Goal: Task Accomplishment & Management: Complete application form

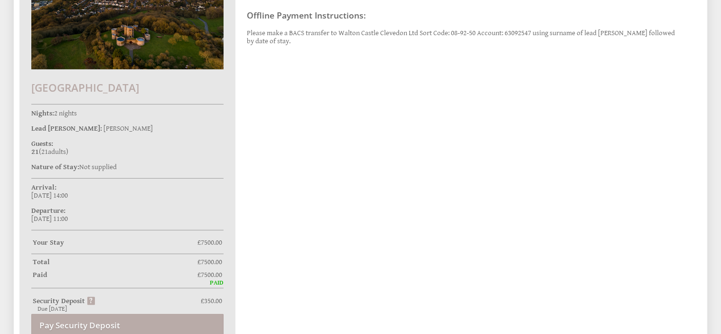
scroll to position [325, 0]
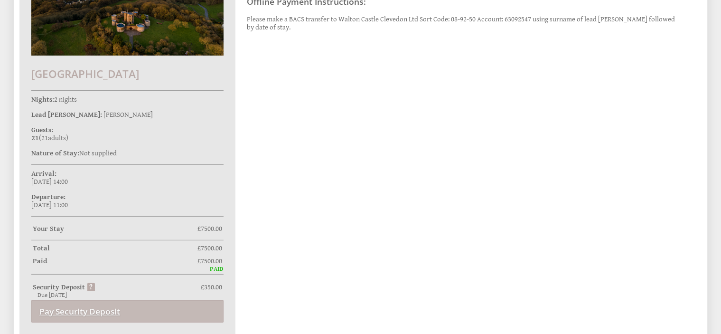
click at [130, 311] on link "Pay Security Deposit" at bounding box center [127, 311] width 192 height 22
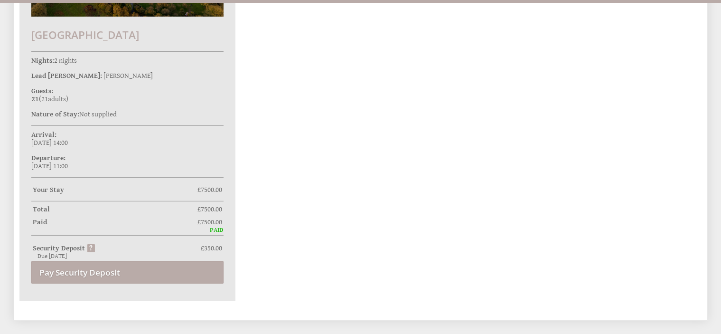
scroll to position [358, 0]
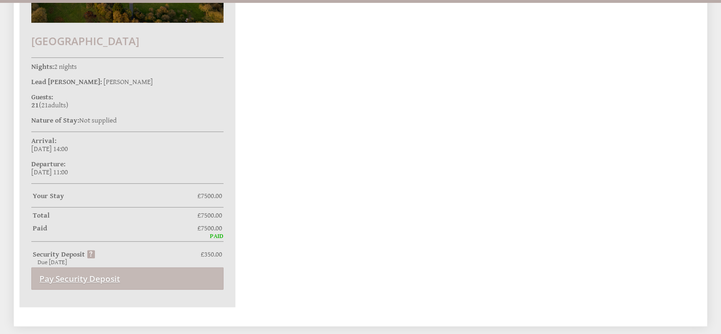
click at [167, 278] on link "Pay Security Deposit" at bounding box center [127, 278] width 192 height 22
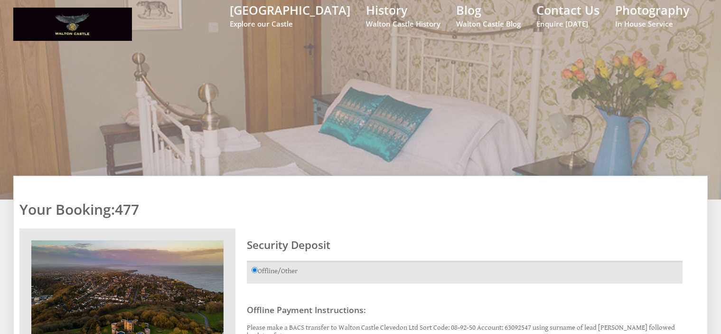
scroll to position [0, 0]
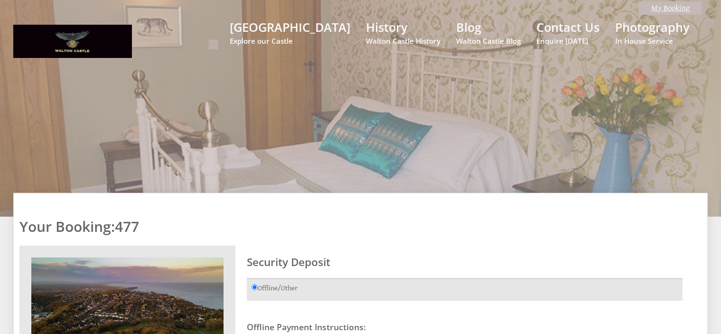
click at [681, 6] on link "My Booking" at bounding box center [670, 7] width 63 height 13
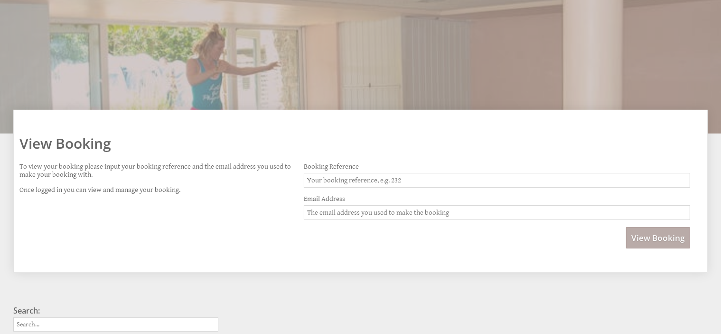
scroll to position [84, 0]
click at [654, 232] on span "View Booking" at bounding box center [658, 237] width 54 height 11
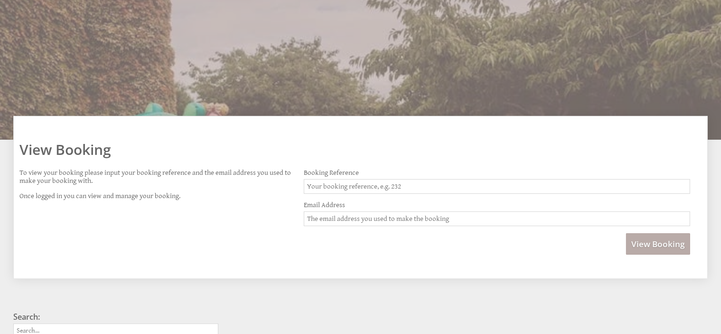
scroll to position [78, 0]
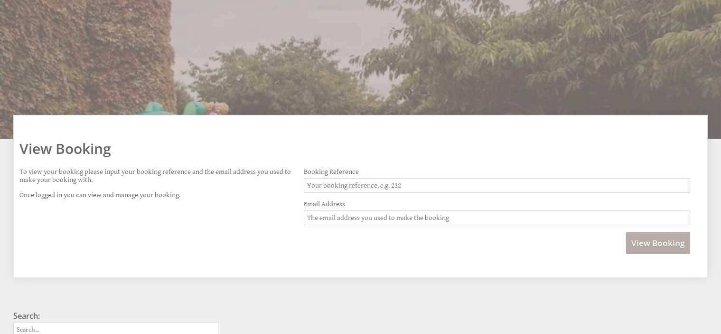
click at [346, 186] on input "Booking Reference" at bounding box center [497, 185] width 386 height 15
type input "477"
click at [357, 216] on input "Email Address" at bounding box center [497, 217] width 386 height 15
type input "[EMAIL_ADDRESS][DOMAIN_NAME]"
click at [651, 242] on span "View Booking" at bounding box center [658, 242] width 54 height 11
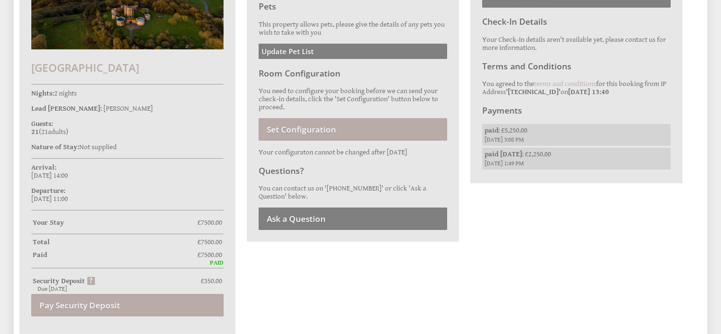
scroll to position [349, 0]
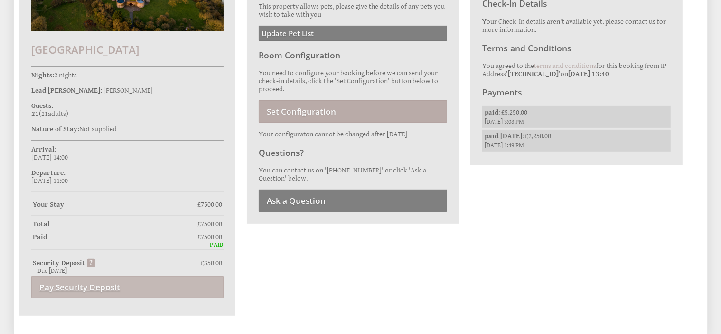
click at [104, 281] on link "Pay Security Deposit" at bounding box center [127, 287] width 192 height 22
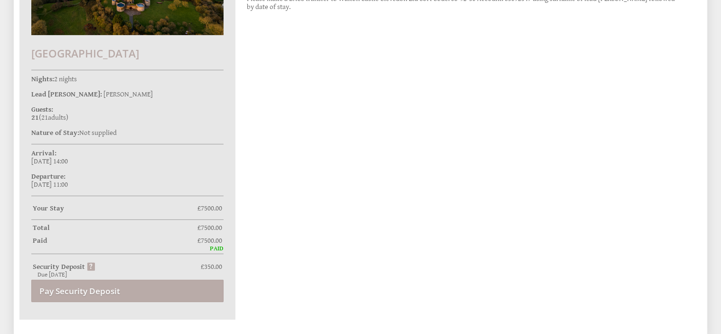
scroll to position [326, 0]
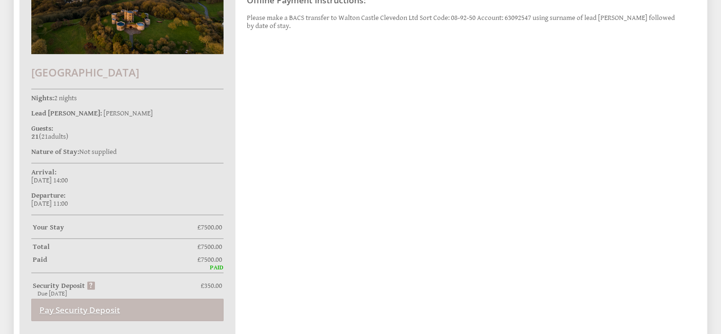
click at [132, 308] on link "Pay Security Deposit" at bounding box center [127, 309] width 192 height 22
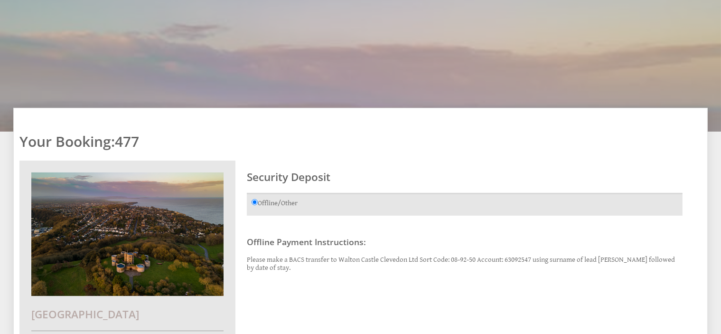
scroll to position [0, 0]
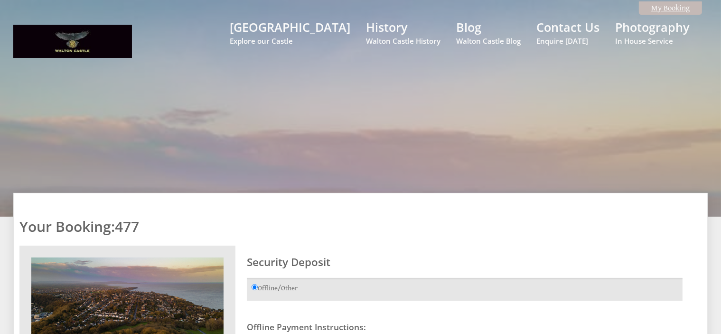
click at [687, 8] on link "My Booking" at bounding box center [670, 7] width 63 height 13
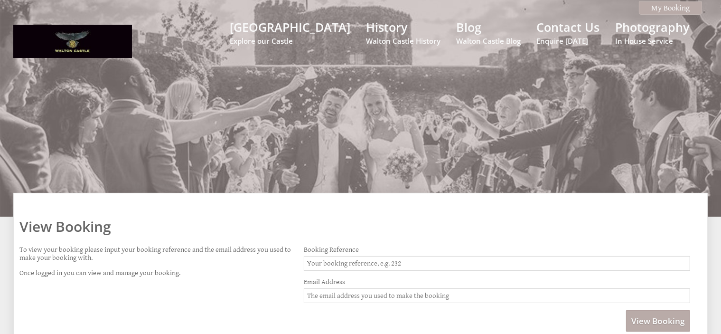
click at [445, 256] on input "Booking Reference" at bounding box center [497, 263] width 386 height 15
type input "477"
click at [433, 298] on input "Email Address" at bounding box center [497, 295] width 386 height 15
type input "[EMAIL_ADDRESS][DOMAIN_NAME]"
click at [626, 310] on button "View Booking" at bounding box center [658, 320] width 64 height 21
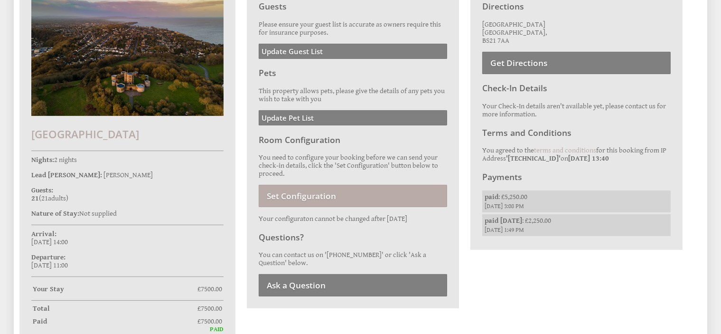
scroll to position [205, 0]
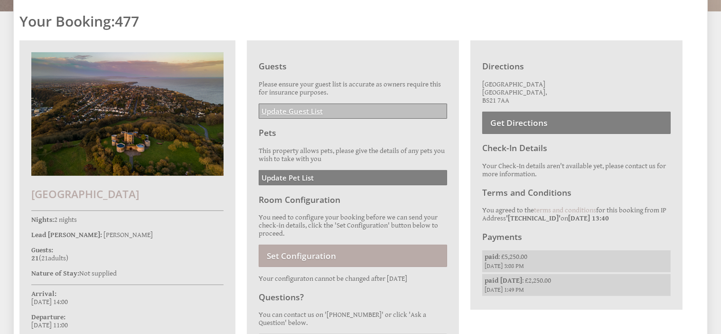
click at [337, 109] on link "Update Guest List" at bounding box center [353, 110] width 188 height 15
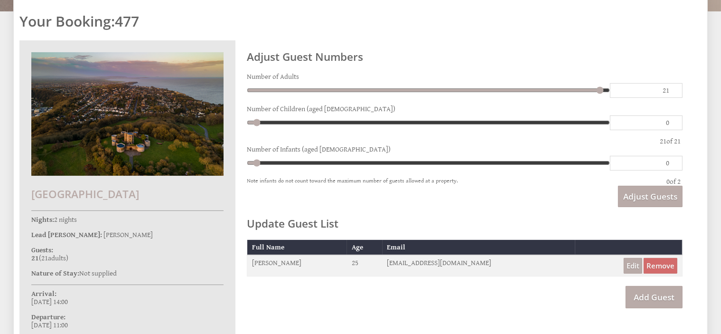
scroll to position [206, 0]
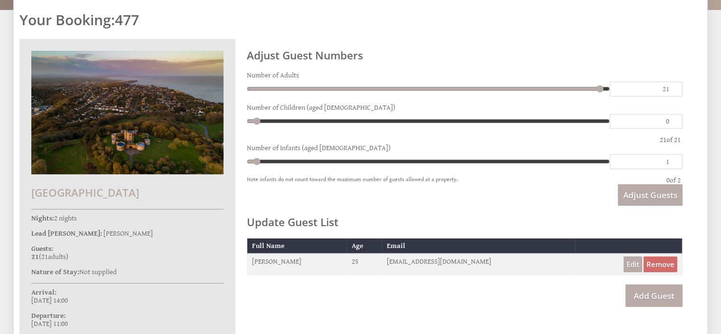
type input "1"
click at [672, 158] on input "1" at bounding box center [646, 161] width 73 height 15
type input "1"
click at [672, 117] on input "0" at bounding box center [646, 121] width 73 height 15
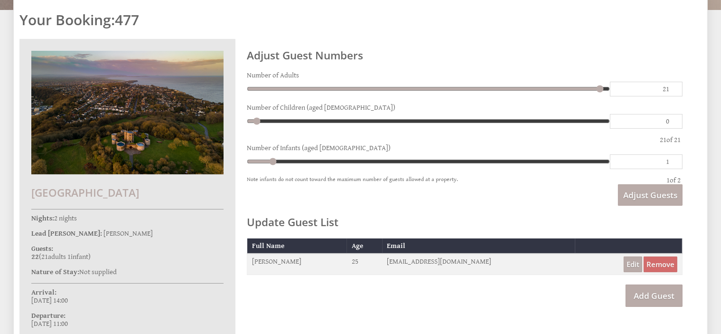
click at [691, 123] on div "Your Booking: 477 [GEOGRAPHIC_DATA] Nights: 2 nights Lead [PERSON_NAME]: [PERSO…" at bounding box center [355, 227] width 682 height 462
click at [667, 88] on input "21" at bounding box center [646, 89] width 73 height 15
type input "20"
type input "1"
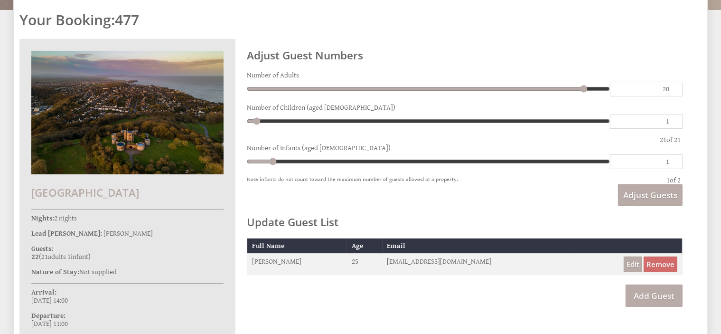
click at [672, 117] on input "1" at bounding box center [646, 121] width 73 height 15
type input "1"
click at [555, 193] on div "Adjust Guests" at bounding box center [465, 194] width 436 height 21
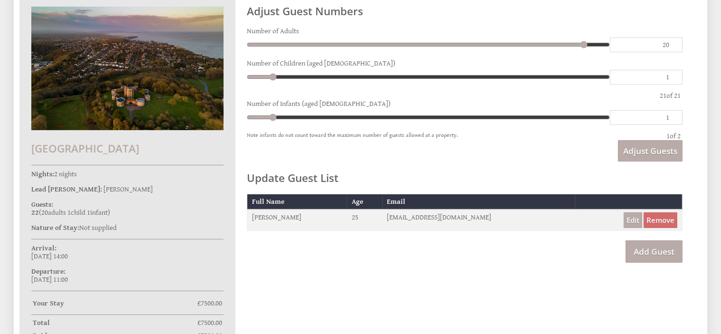
scroll to position [247, 0]
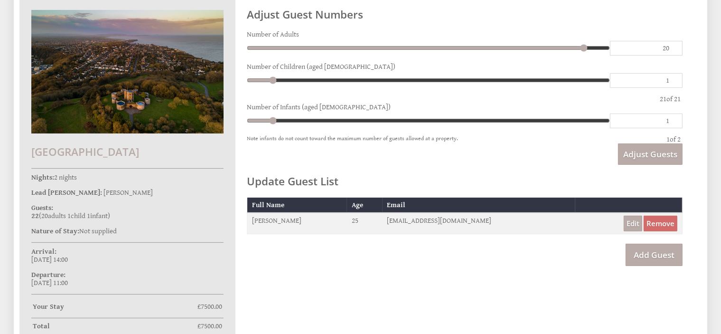
drag, startPoint x: 727, startPoint y: 113, endPoint x: 484, endPoint y: 276, distance: 292.1
click at [484, 276] on div "Your Booking: 477 [GEOGRAPHIC_DATA] Nights: 2 nights Lead [PERSON_NAME]: [PERSO…" at bounding box center [355, 186] width 682 height 462
click at [649, 256] on link "Add Guest" at bounding box center [653, 254] width 57 height 22
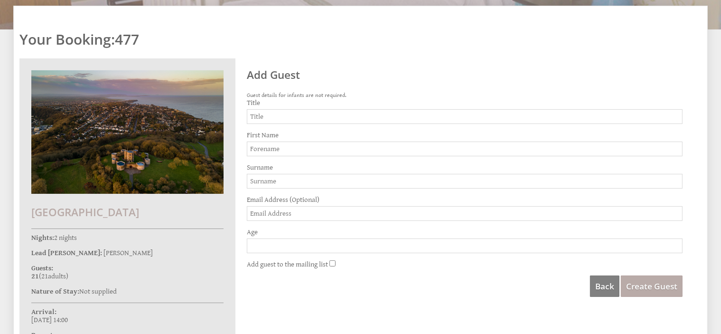
scroll to position [189, 0]
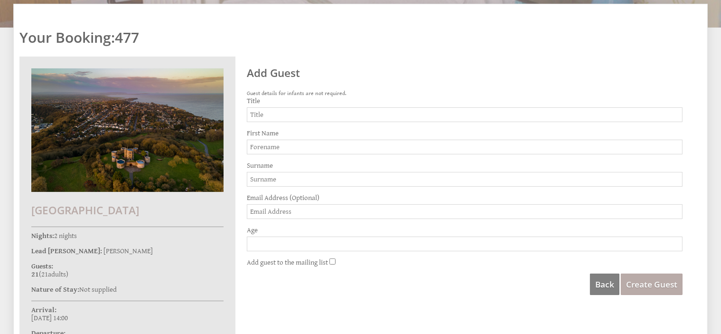
click at [271, 143] on input "First Name" at bounding box center [465, 147] width 436 height 15
type input "[PERSON_NAME]"
click at [279, 178] on input "Surname" at bounding box center [465, 179] width 436 height 15
type input "[PERSON_NAME]"
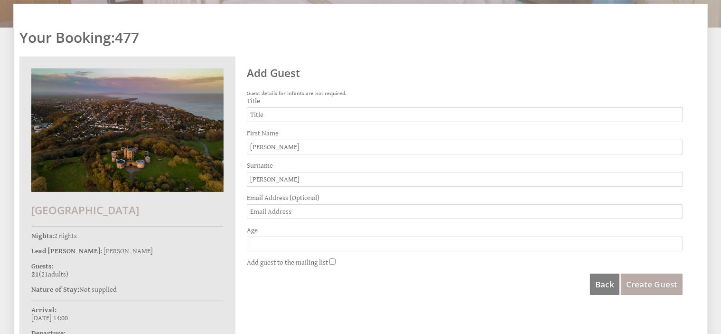
click at [277, 114] on input "Title" at bounding box center [465, 114] width 436 height 15
type input "Mr"
click at [285, 246] on input "Age" at bounding box center [465, 243] width 436 height 15
click at [289, 240] on input "Age" at bounding box center [465, 243] width 436 height 15
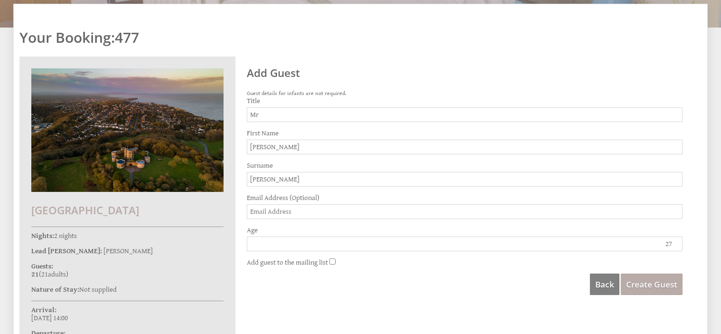
type input "27"
click at [455, 274] on div "Back Create Guest" at bounding box center [465, 283] width 436 height 21
click at [664, 284] on span "Create Guest" at bounding box center [651, 284] width 51 height 11
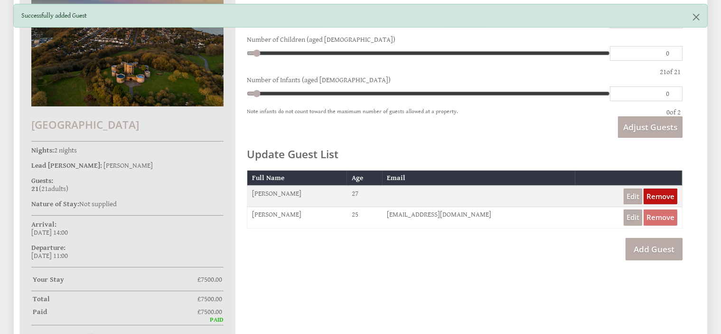
scroll to position [242, 0]
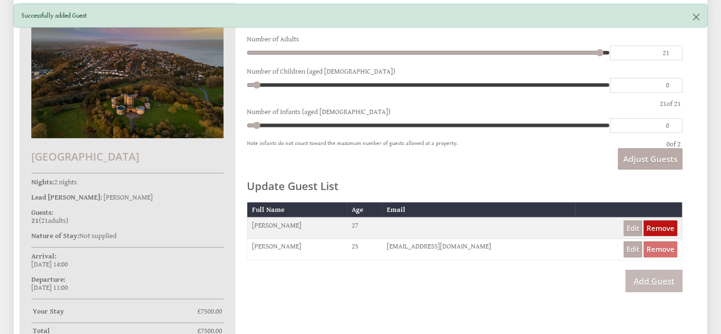
click at [652, 278] on link "Add Guest" at bounding box center [653, 281] width 57 height 22
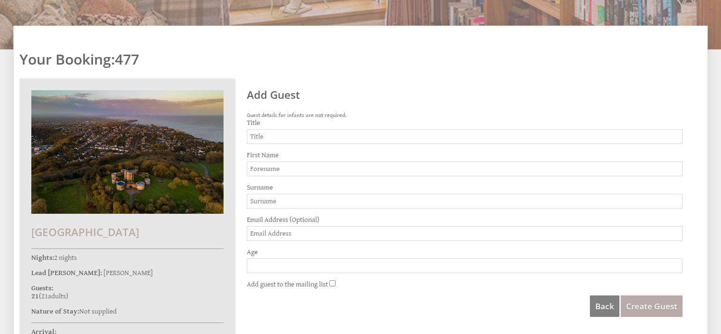
scroll to position [173, 0]
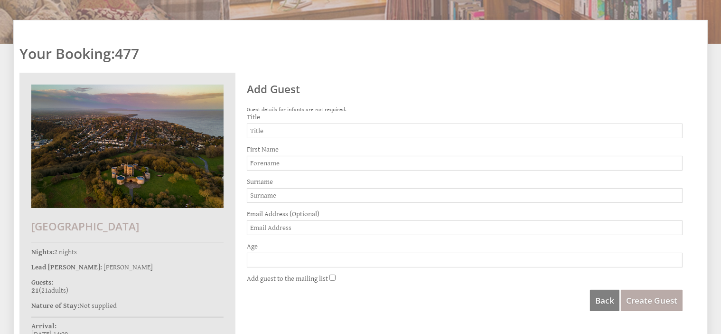
click at [310, 129] on input "Title" at bounding box center [465, 130] width 436 height 15
type input "Mrs"
click at [295, 163] on input "First Name" at bounding box center [465, 163] width 436 height 15
type input "[PERSON_NAME]"
click at [294, 193] on input "Surname" at bounding box center [465, 195] width 436 height 15
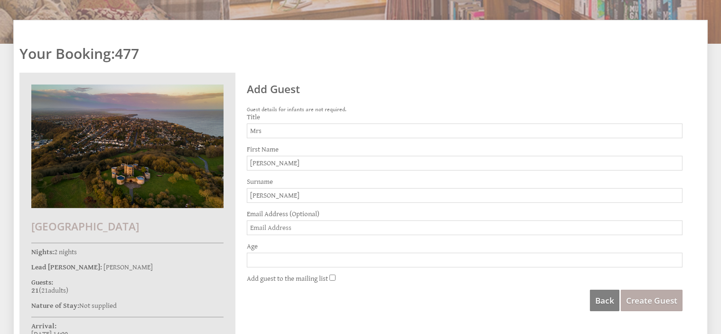
type input "[PERSON_NAME]"
click at [317, 259] on input "Age" at bounding box center [465, 259] width 436 height 15
type input "59"
click at [495, 282] on form "Title Mrs First Name [PERSON_NAME] Surname [PERSON_NAME] Email Address (Optiona…" at bounding box center [465, 212] width 436 height 198
click at [662, 302] on span "Create Guest" at bounding box center [651, 300] width 51 height 11
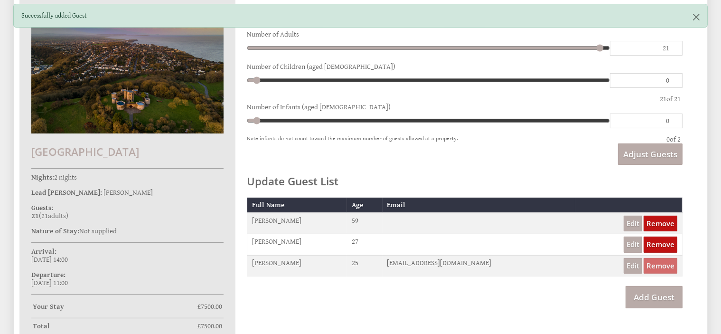
scroll to position [249, 0]
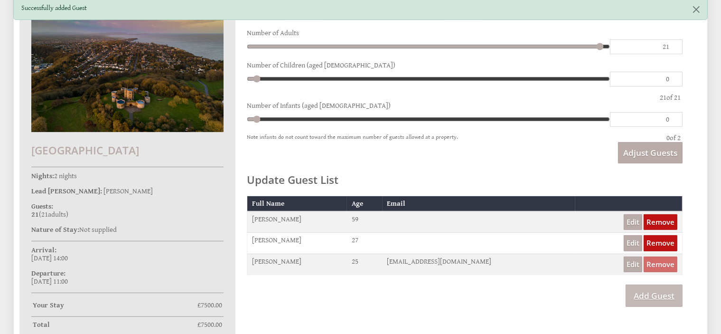
click at [638, 296] on link "Add Guest" at bounding box center [653, 295] width 57 height 22
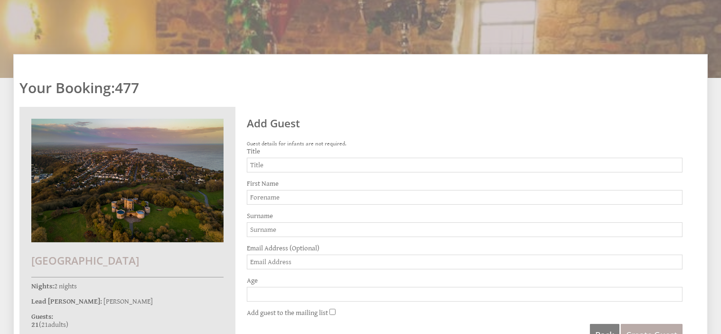
scroll to position [237, 0]
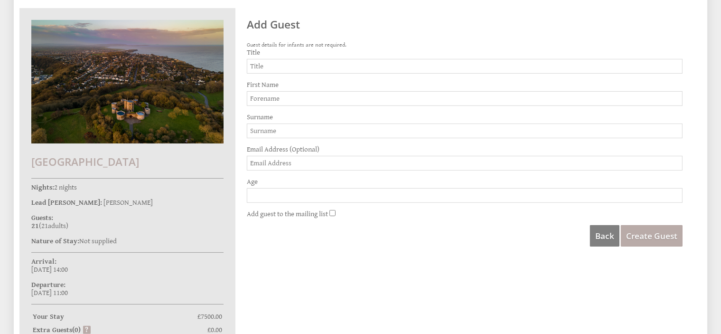
click at [318, 70] on input "Title" at bounding box center [465, 66] width 436 height 15
type input "Mr"
click at [320, 96] on input "First Name" at bounding box center [465, 98] width 436 height 15
type input "Mark"
click at [304, 126] on input "Surname" at bounding box center [465, 130] width 436 height 15
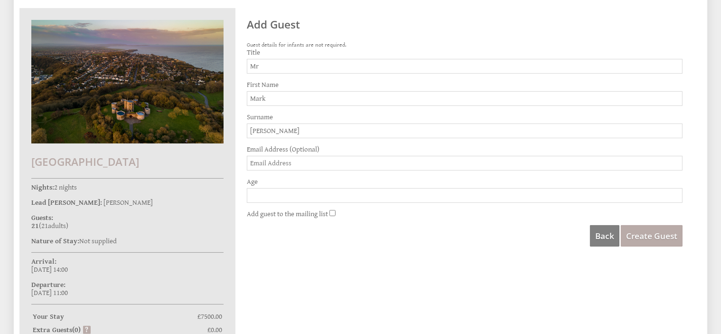
type input "[PERSON_NAME]"
click at [315, 196] on input "Age" at bounding box center [465, 195] width 436 height 15
type input "64"
click at [470, 236] on div "Back Create Guest" at bounding box center [465, 235] width 436 height 21
click at [665, 234] on span "Create Guest" at bounding box center [651, 235] width 51 height 11
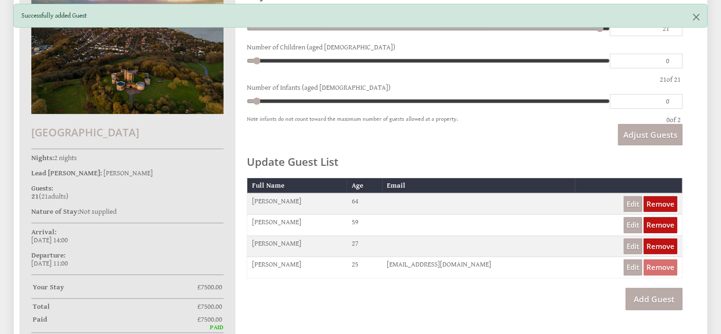
scroll to position [271, 0]
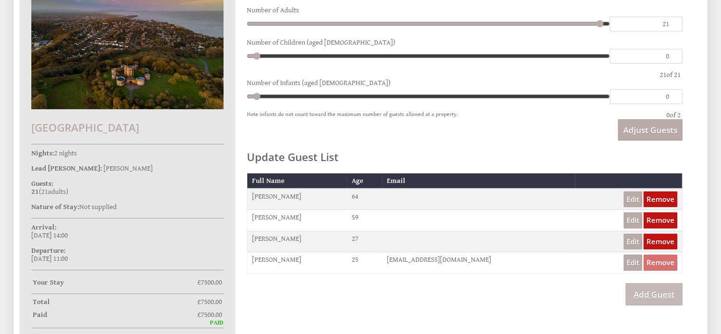
click at [664, 294] on link "Add Guest" at bounding box center [653, 294] width 57 height 22
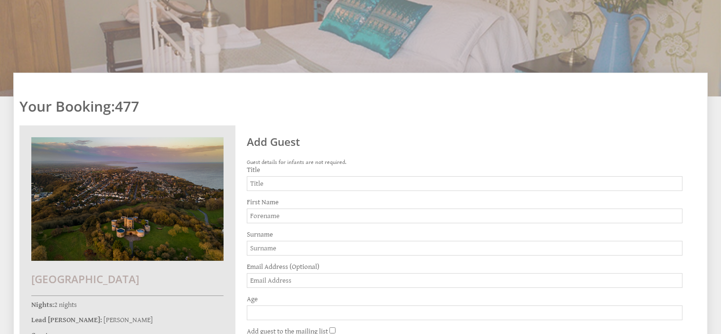
scroll to position [166, 0]
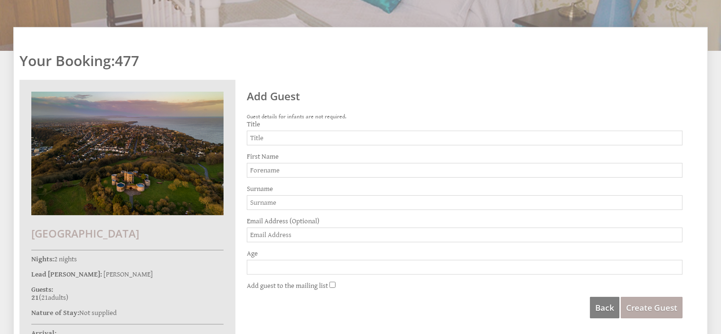
click at [287, 140] on input "Title" at bounding box center [465, 137] width 436 height 15
type input "Mr"
click at [289, 170] on input "First Name" at bounding box center [465, 170] width 436 height 15
type input "[PERSON_NAME]"
click at [290, 203] on input "Surname" at bounding box center [465, 202] width 436 height 15
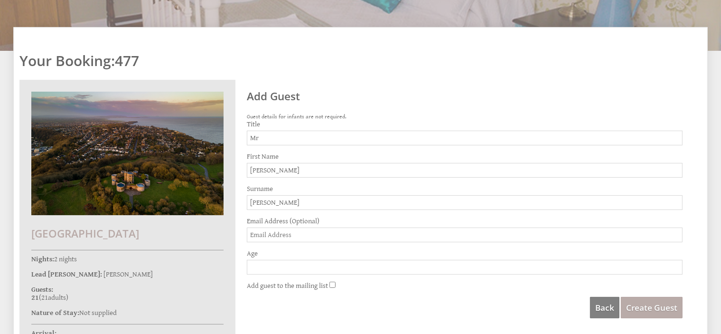
type input "[PERSON_NAME]"
click at [297, 261] on input "Age" at bounding box center [465, 267] width 436 height 15
type input "22"
click at [640, 302] on span "Create Guest" at bounding box center [651, 307] width 51 height 11
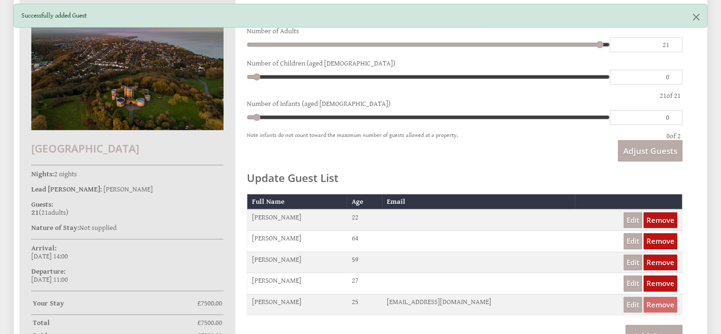
scroll to position [308, 0]
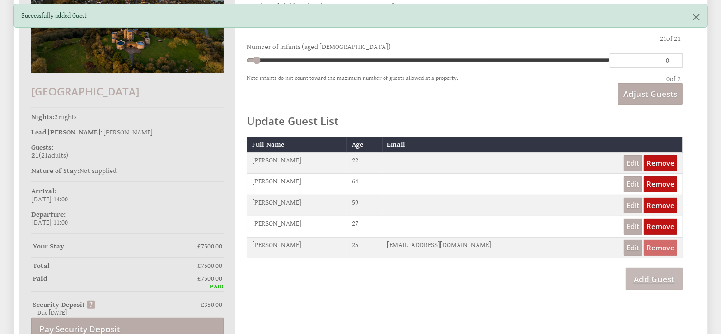
click at [666, 277] on link "Add Guest" at bounding box center [653, 279] width 57 height 22
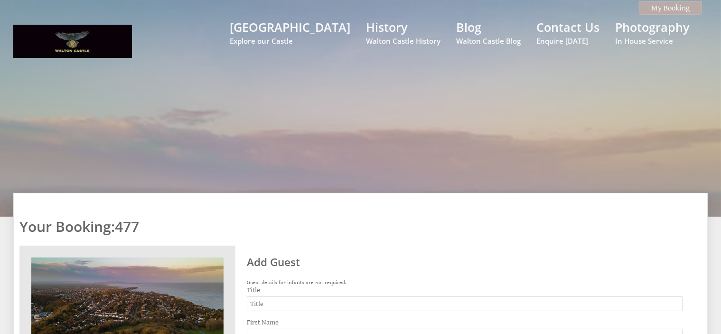
scroll to position [205, 0]
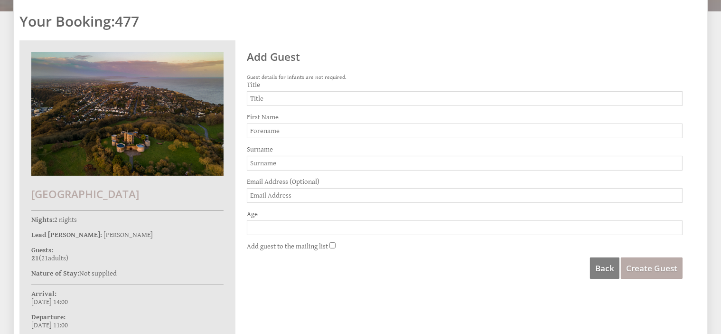
click at [296, 96] on input "Title" at bounding box center [465, 98] width 436 height 15
type input "Miss"
click at [295, 129] on input "First Name" at bounding box center [465, 130] width 436 height 15
type input "[PERSON_NAME]"
click at [293, 165] on input "Surname" at bounding box center [465, 163] width 436 height 15
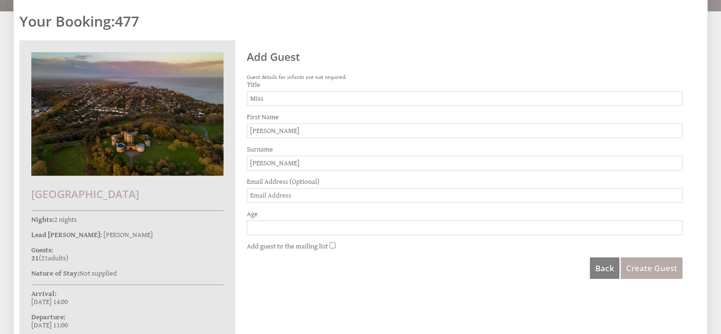
type input "[PERSON_NAME]"
click at [303, 220] on input "Age" at bounding box center [465, 227] width 436 height 15
type input "22"
click at [560, 257] on div "Back Create Guest" at bounding box center [465, 267] width 436 height 21
click at [665, 267] on span "Create Guest" at bounding box center [651, 267] width 51 height 11
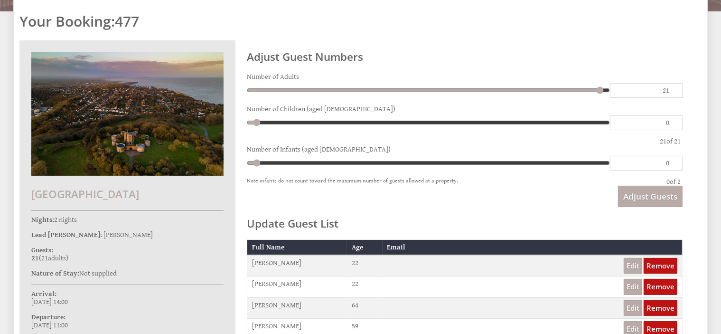
scroll to position [224, 0]
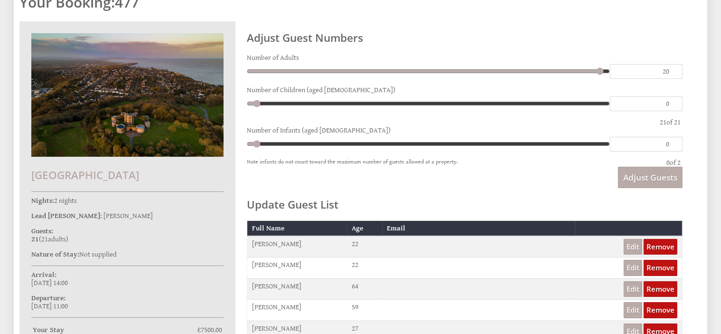
type input "20"
click at [671, 71] on input "20" at bounding box center [646, 71] width 73 height 15
type input "20"
type input "1"
click at [673, 99] on input "1" at bounding box center [646, 103] width 73 height 15
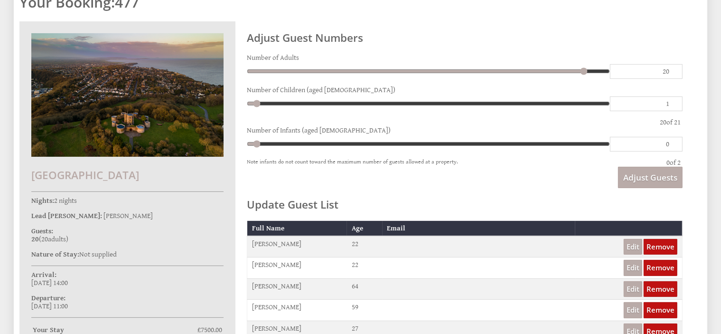
type input "1"
click at [673, 140] on input "1" at bounding box center [646, 144] width 73 height 15
type input "1"
click at [699, 146] on div "Your Booking: 477 [GEOGRAPHIC_DATA] Nights: 2 nights Lead [PERSON_NAME]: [PERSO…" at bounding box center [360, 215] width 694 height 492
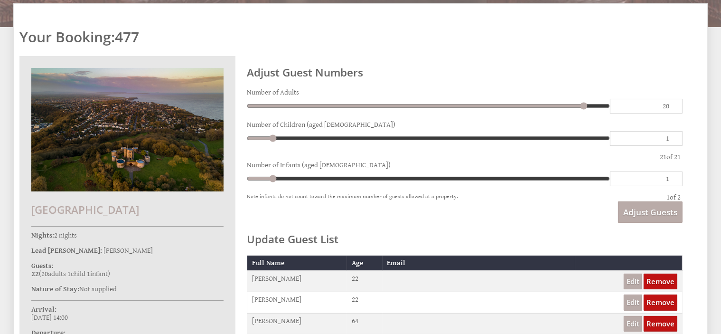
scroll to position [217, 0]
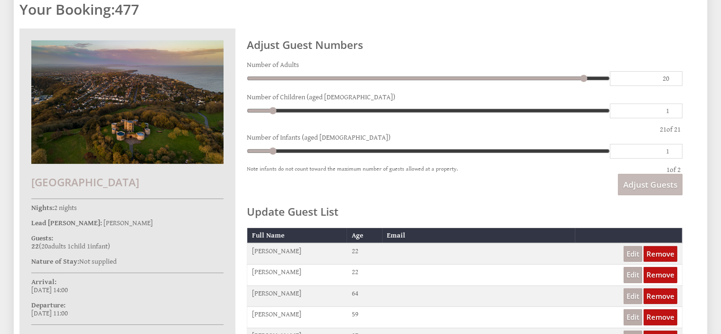
click at [655, 179] on span "Adjust Guests" at bounding box center [650, 184] width 54 height 11
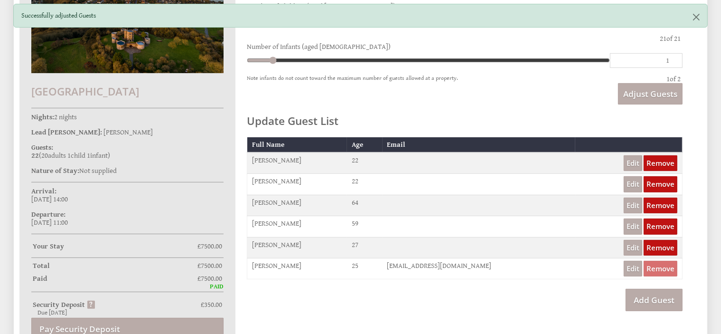
scroll to position [309, 0]
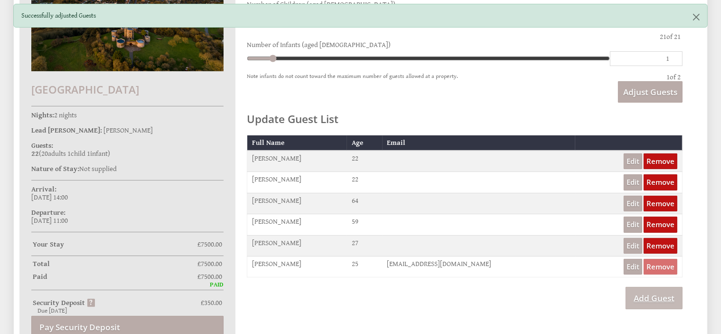
click at [657, 297] on link "Add Guest" at bounding box center [653, 298] width 57 height 22
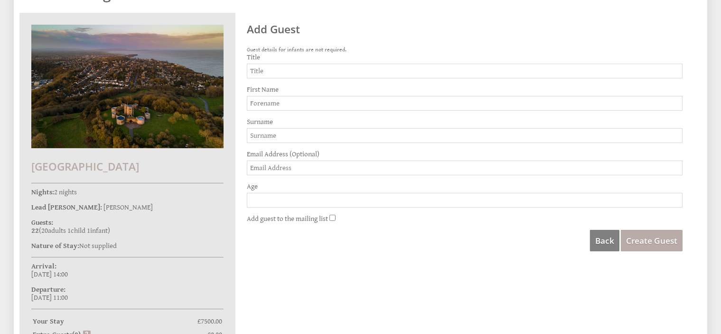
scroll to position [233, 0]
click at [310, 73] on input "Title" at bounding box center [465, 70] width 436 height 15
type input "Mr"
click at [308, 99] on input "First Name" at bounding box center [465, 102] width 436 height 15
type input "[PERSON_NAME]"
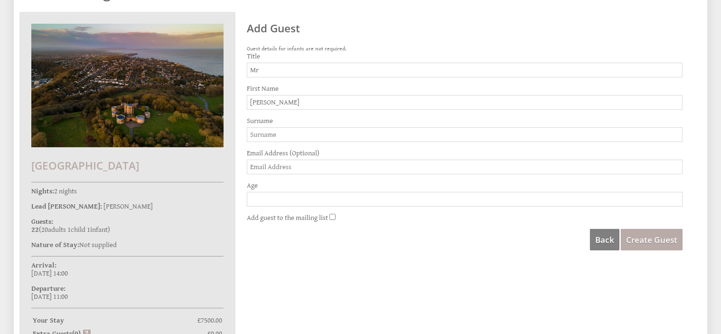
click at [294, 131] on input "Surname" at bounding box center [465, 134] width 436 height 15
type input "[PERSON_NAME]"
click at [307, 197] on input "Age" at bounding box center [465, 199] width 436 height 15
type input "27"
click at [655, 245] on button "Create Guest" at bounding box center [652, 239] width 62 height 21
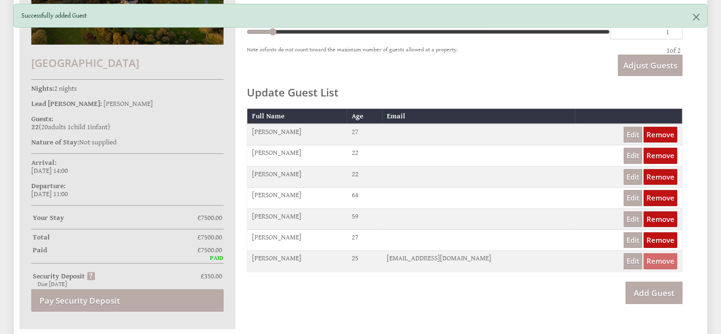
scroll to position [303, 0]
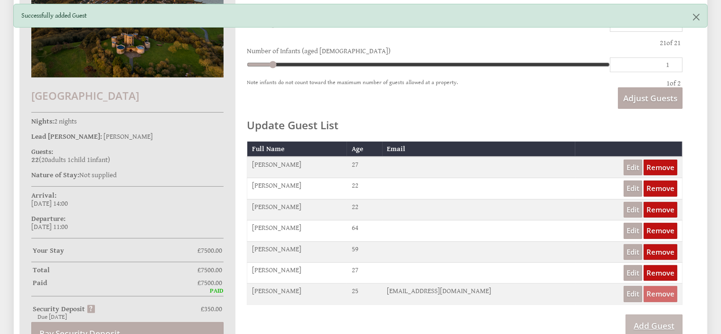
click at [667, 321] on link "Add Guest" at bounding box center [653, 325] width 57 height 22
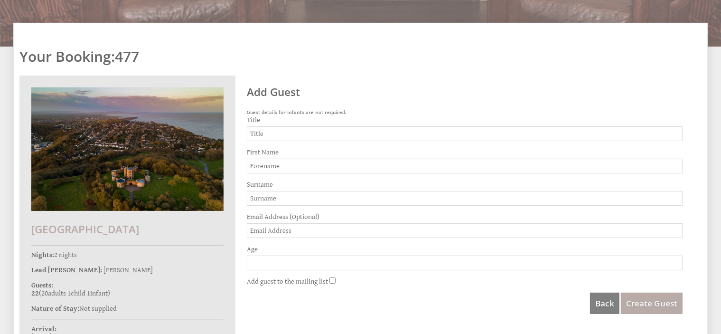
scroll to position [206, 0]
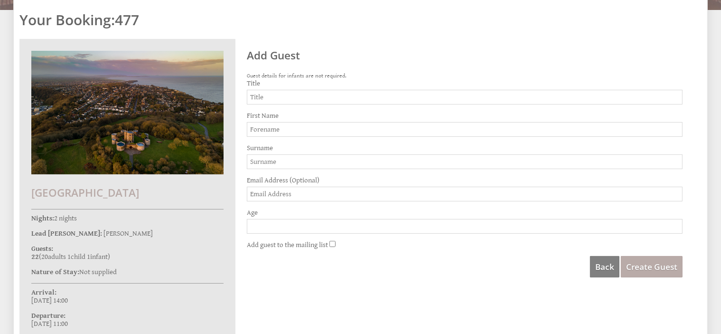
click at [338, 90] on input "Title" at bounding box center [465, 97] width 436 height 15
type input "Ms"
click at [330, 128] on input "First Name" at bounding box center [465, 129] width 436 height 15
type input "Gemma"
click at [335, 156] on input "Surname" at bounding box center [465, 161] width 436 height 15
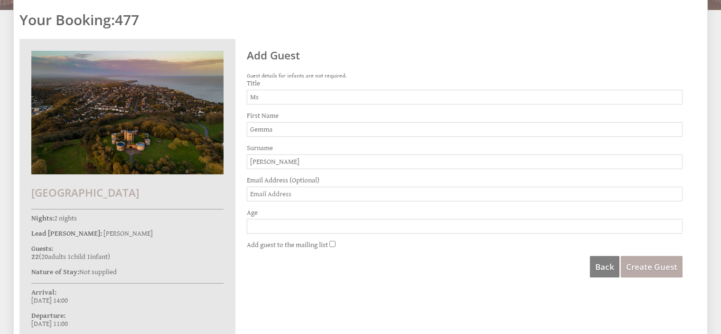
type input "[PERSON_NAME]"
click at [315, 223] on input "Age" at bounding box center [465, 226] width 436 height 15
type input "27"
click at [653, 264] on span "Create Guest" at bounding box center [651, 266] width 51 height 11
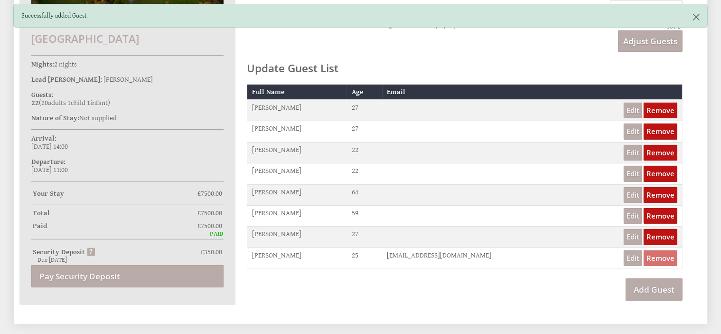
scroll to position [364, 0]
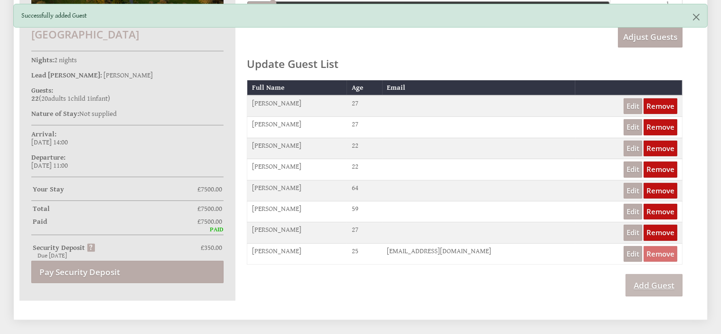
click at [656, 282] on link "Add Guest" at bounding box center [653, 285] width 57 height 22
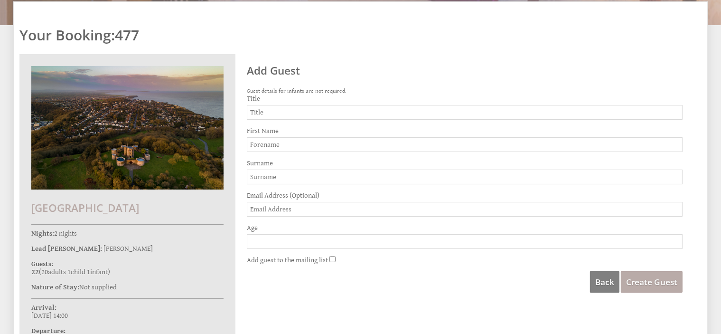
scroll to position [193, 0]
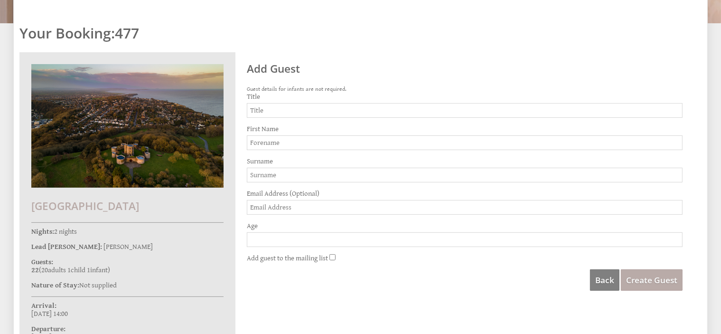
click at [370, 105] on input "Title" at bounding box center [465, 110] width 436 height 15
type input "Ms"
click at [361, 140] on input "First Name" at bounding box center [465, 142] width 436 height 15
type input "Muna"
click at [351, 175] on input "Surname" at bounding box center [465, 175] width 436 height 15
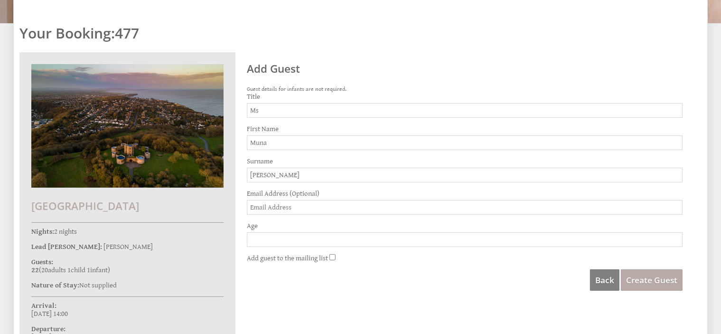
type input "[PERSON_NAME]"
click at [338, 237] on input "Age" at bounding box center [465, 239] width 436 height 15
type input "27"
click at [658, 288] on div "Add Guest Guest details for infants are not required. Title Ms First Name [PERS…" at bounding box center [464, 173] width 447 height 243
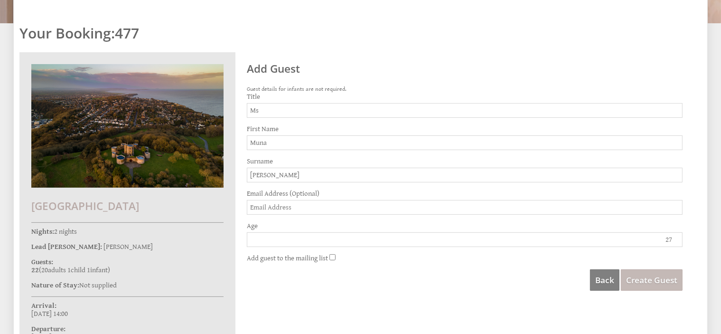
click at [658, 280] on span "Create Guest" at bounding box center [651, 279] width 51 height 11
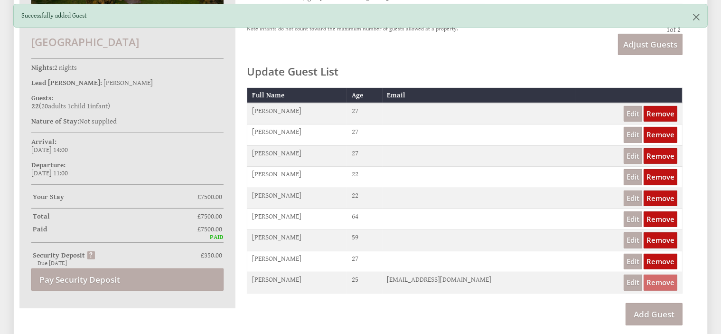
scroll to position [372, 0]
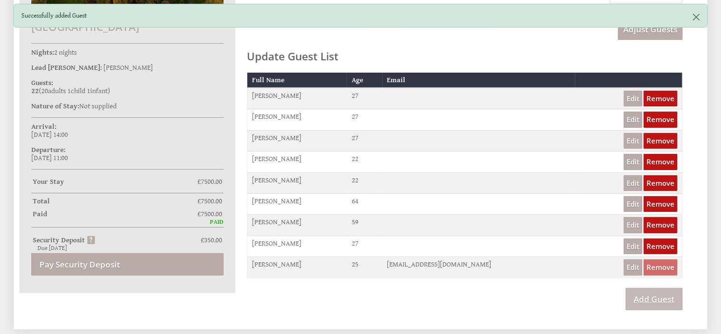
click at [662, 292] on link "Add Guest" at bounding box center [653, 299] width 57 height 22
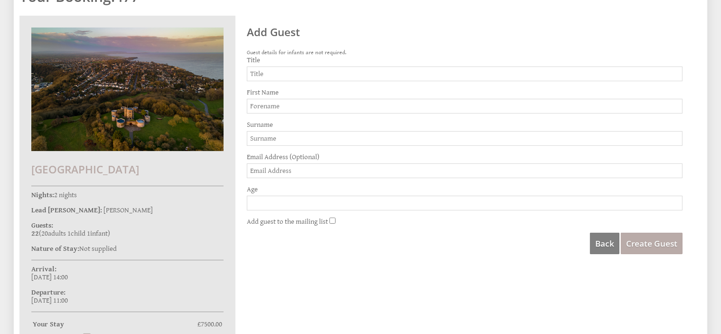
scroll to position [229, 0]
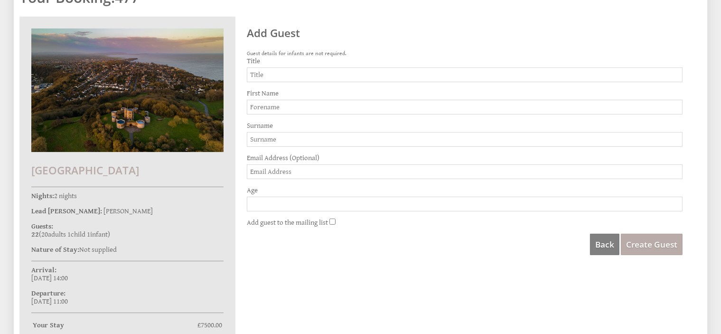
click at [354, 71] on input "Title" at bounding box center [465, 74] width 436 height 15
type input "Ms"
click at [349, 104] on input "First Name" at bounding box center [465, 107] width 436 height 15
type input "[PERSON_NAME]"
click at [323, 139] on input "Surname" at bounding box center [465, 139] width 436 height 15
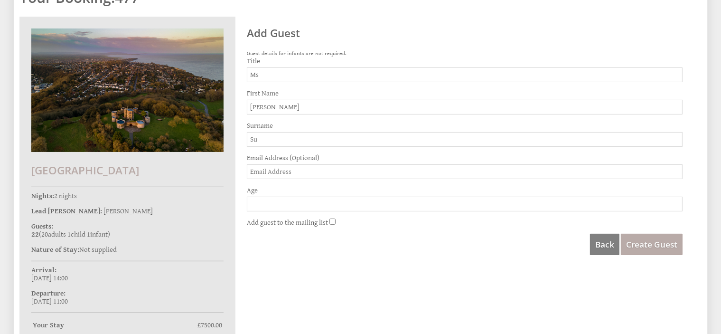
type input "Su"
click at [322, 199] on input "Age" at bounding box center [465, 203] width 436 height 15
type input "27"
click at [652, 243] on span "Create Guest" at bounding box center [651, 244] width 51 height 11
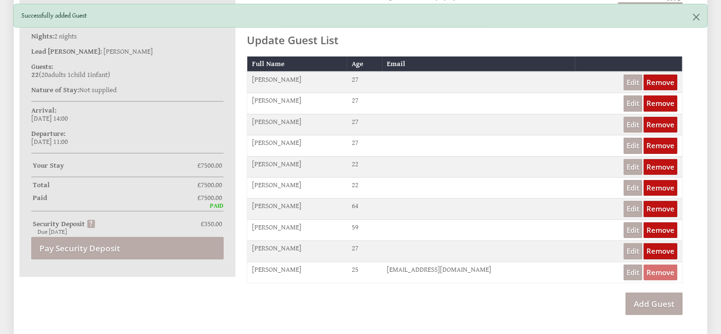
scroll to position [398, 0]
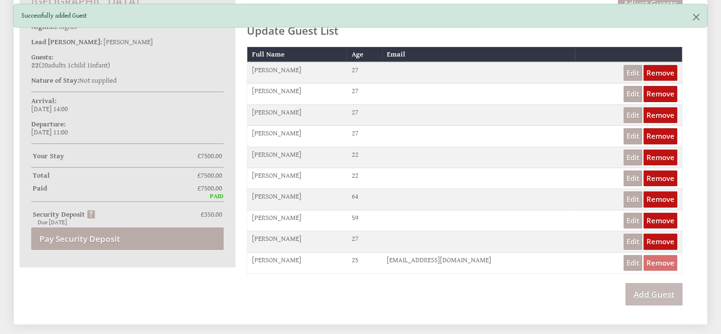
click at [657, 295] on link "Add Guest" at bounding box center [653, 294] width 57 height 22
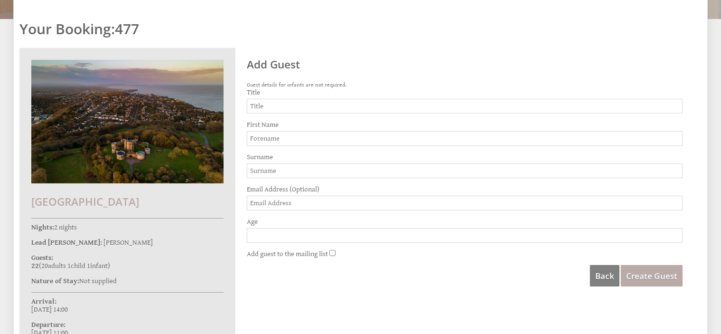
scroll to position [196, 0]
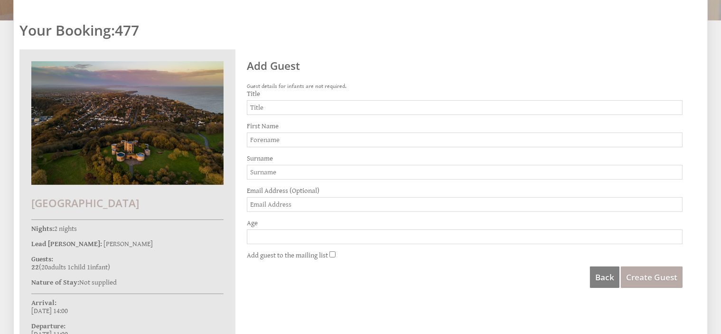
click at [295, 104] on input "Title" at bounding box center [465, 107] width 436 height 15
type input "Ms"
click at [297, 135] on input "First Name" at bounding box center [465, 139] width 436 height 15
type input "[PERSON_NAME]"
click at [299, 170] on input "Surname" at bounding box center [465, 172] width 436 height 15
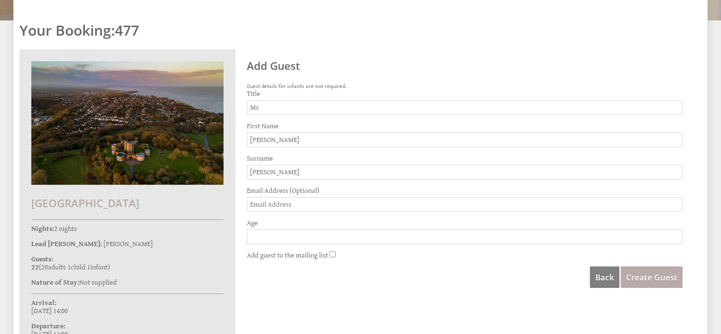
type input "[PERSON_NAME]"
click at [314, 235] on input "Age" at bounding box center [465, 236] width 436 height 15
type input "27"
click at [654, 277] on span "Create Guest" at bounding box center [651, 276] width 51 height 11
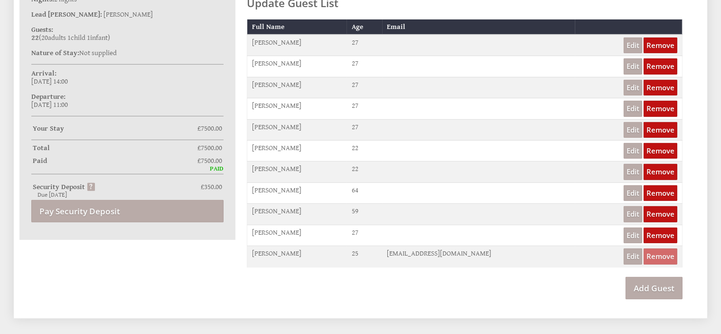
scroll to position [418, 0]
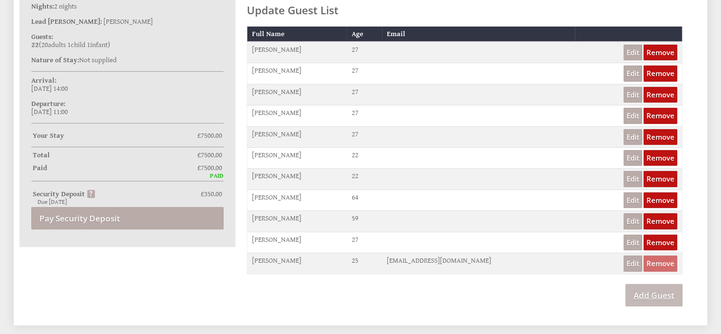
click at [673, 288] on link "Add Guest" at bounding box center [653, 295] width 57 height 22
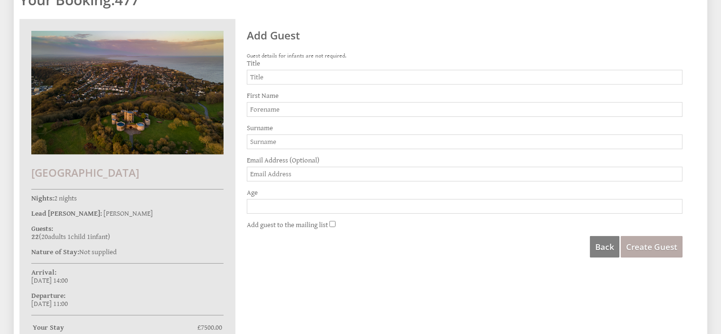
scroll to position [227, 0]
click at [302, 72] on input "Title" at bounding box center [465, 76] width 436 height 15
type input "Mr"
click at [303, 112] on input "First Name" at bounding box center [465, 108] width 436 height 15
type input "Ben"
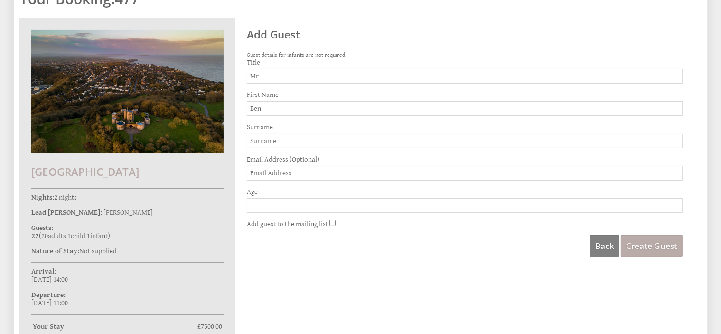
click at [308, 137] on input "Surname" at bounding box center [465, 140] width 436 height 15
click at [345, 203] on input "Age" at bounding box center [465, 205] width 436 height 15
type input "27"
click at [667, 247] on span "Create Guest" at bounding box center [651, 245] width 51 height 11
click at [372, 239] on div "Back Create Guest" at bounding box center [465, 245] width 436 height 21
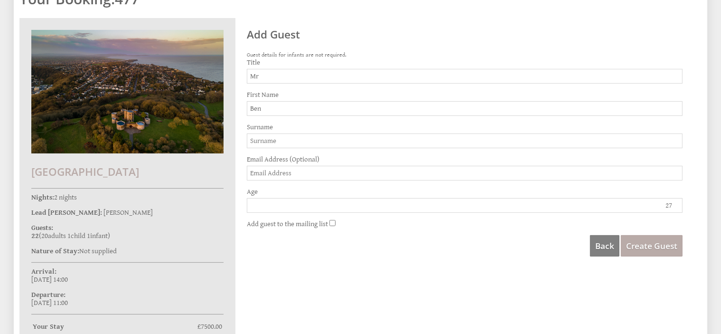
scroll to position [197, 0]
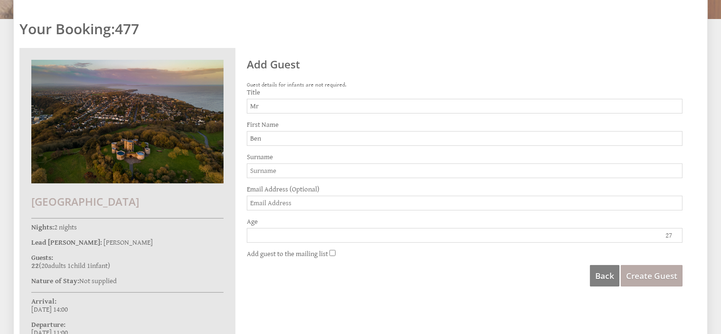
drag, startPoint x: 263, startPoint y: 140, endPoint x: 241, endPoint y: 140, distance: 22.3
click at [241, 140] on div "Add Guest Guest details for infants are not required. Title Mr First Name [PERS…" at bounding box center [464, 169] width 447 height 243
click at [261, 107] on input "Mr" at bounding box center [465, 106] width 436 height 15
type input "Ms"
click at [275, 131] on input "First Name" at bounding box center [465, 138] width 436 height 15
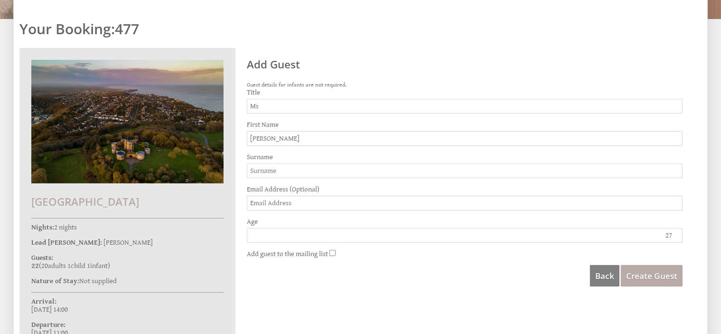
type input "[PERSON_NAME]"
click at [290, 174] on input "Surname" at bounding box center [465, 170] width 436 height 15
type input "[PERSON_NAME]"
click at [305, 235] on input "27" at bounding box center [465, 235] width 436 height 15
type input "7"
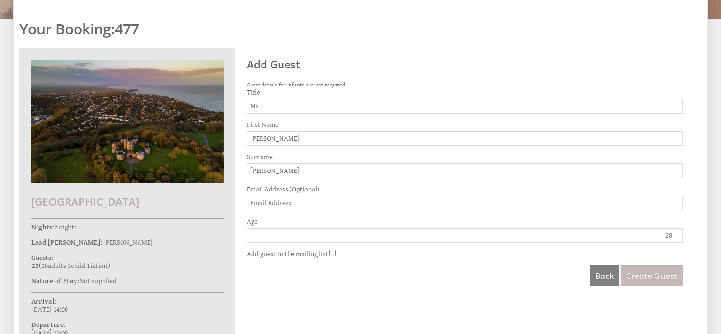
type input "28"
click at [656, 277] on span "Create Guest" at bounding box center [651, 275] width 51 height 11
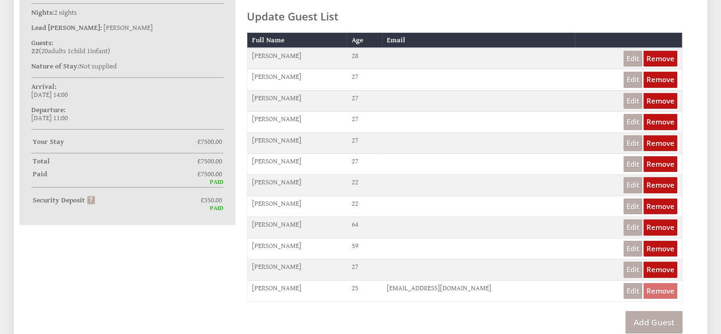
scroll to position [411, 0]
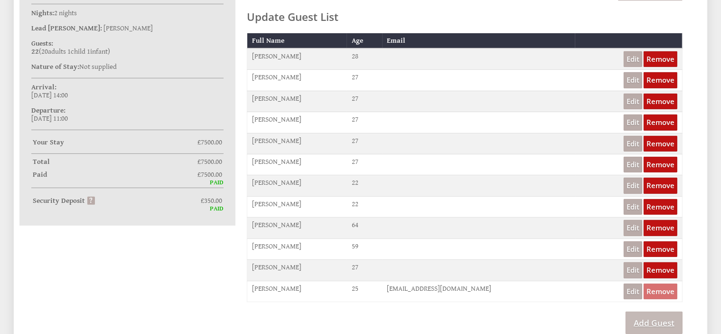
click at [651, 321] on link "Add Guest" at bounding box center [653, 322] width 57 height 22
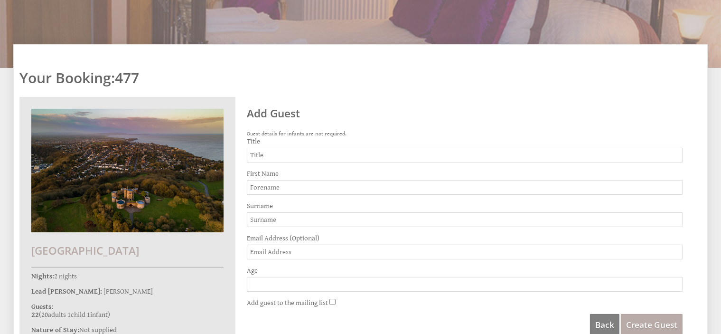
scroll to position [220, 0]
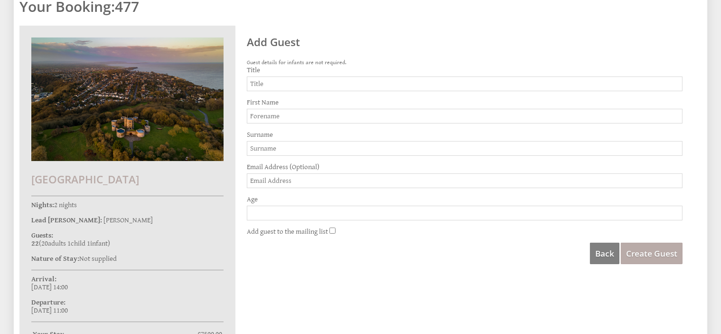
click at [264, 83] on input "Title" at bounding box center [465, 83] width 436 height 15
type input "Mr"
click at [267, 110] on input "First Name" at bounding box center [465, 116] width 436 height 15
type input "Ben"
click at [268, 144] on input "Surname" at bounding box center [465, 148] width 436 height 15
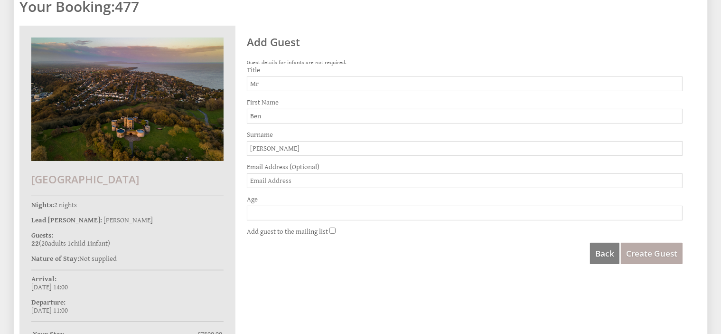
type input "[PERSON_NAME]"
click at [273, 210] on input "Age" at bounding box center [465, 212] width 436 height 15
type input "27"
click at [654, 253] on span "Create Guest" at bounding box center [651, 253] width 51 height 11
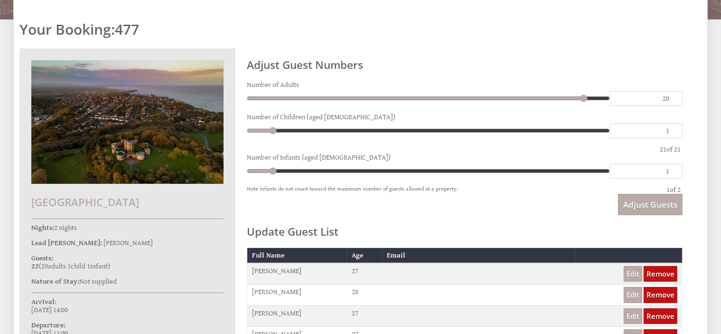
scroll to position [200, 0]
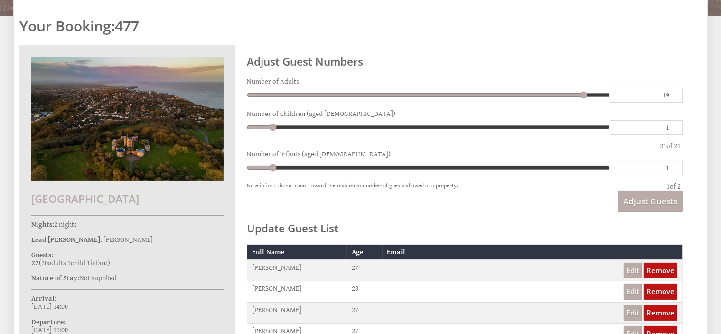
type input "19"
click at [674, 96] on input "19" at bounding box center [646, 95] width 73 height 15
type input "19"
type input "18"
click at [674, 96] on input "18" at bounding box center [646, 95] width 73 height 15
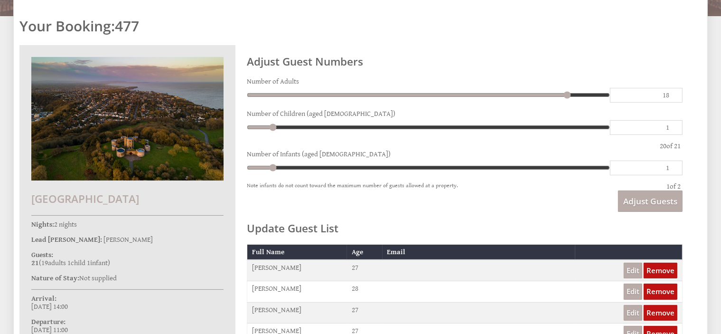
type input "18"
type input "17"
click at [674, 96] on input "17" at bounding box center [646, 95] width 73 height 15
type input "17"
type input "16"
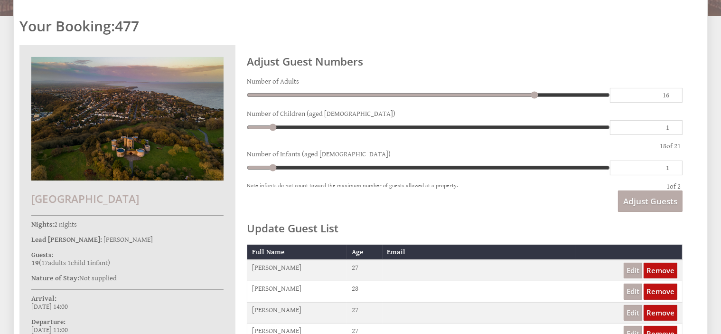
click at [674, 96] on input "16" at bounding box center [646, 95] width 73 height 15
type input "16"
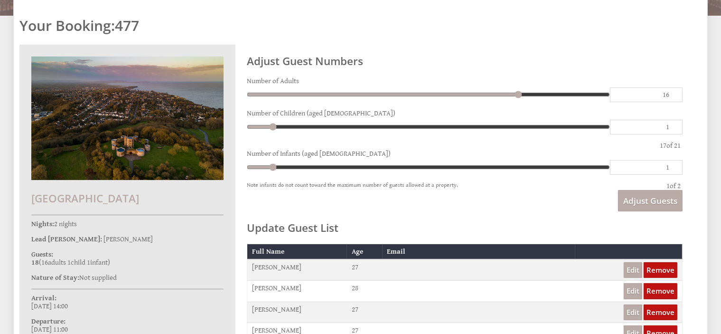
scroll to position [196, 0]
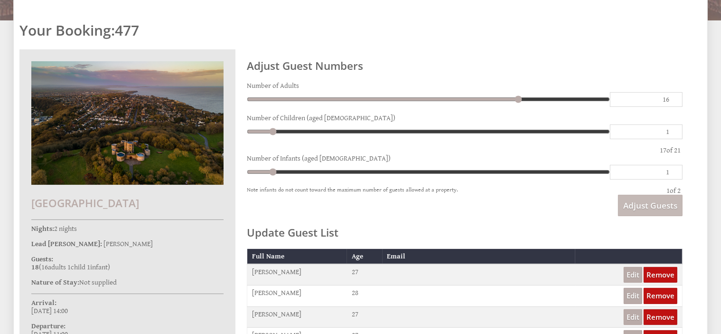
click at [648, 205] on span "Adjust Guests" at bounding box center [650, 205] width 54 height 11
